Goal: Task Accomplishment & Management: Use online tool/utility

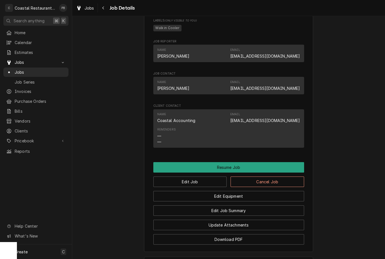
scroll to position [418, 0]
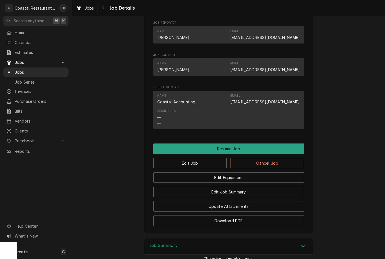
click at [246, 149] on button "Resume Job" at bounding box center [228, 148] width 151 height 10
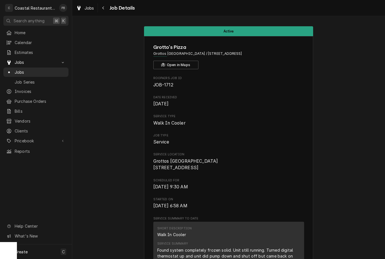
click at [29, 71] on span "Jobs" at bounding box center [40, 72] width 51 height 6
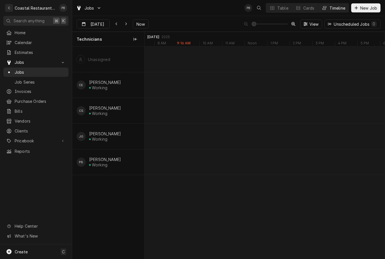
scroll to position [0, 4756]
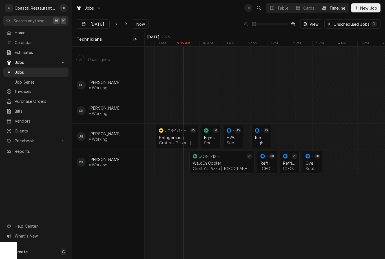
click at [172, 138] on div "Refrigeration" at bounding box center [177, 137] width 36 height 5
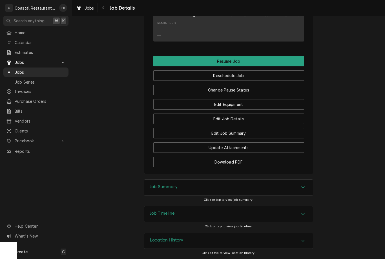
scroll to position [469, 0]
click at [303, 186] on icon "Accordion Header" at bounding box center [303, 187] width 4 height 5
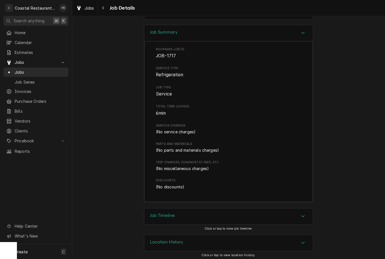
scroll to position [623, 0]
click at [27, 73] on link "Jobs" at bounding box center [35, 71] width 65 height 9
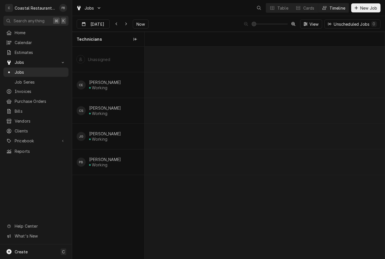
scroll to position [0, 4762]
